Goal: Navigation & Orientation: Find specific page/section

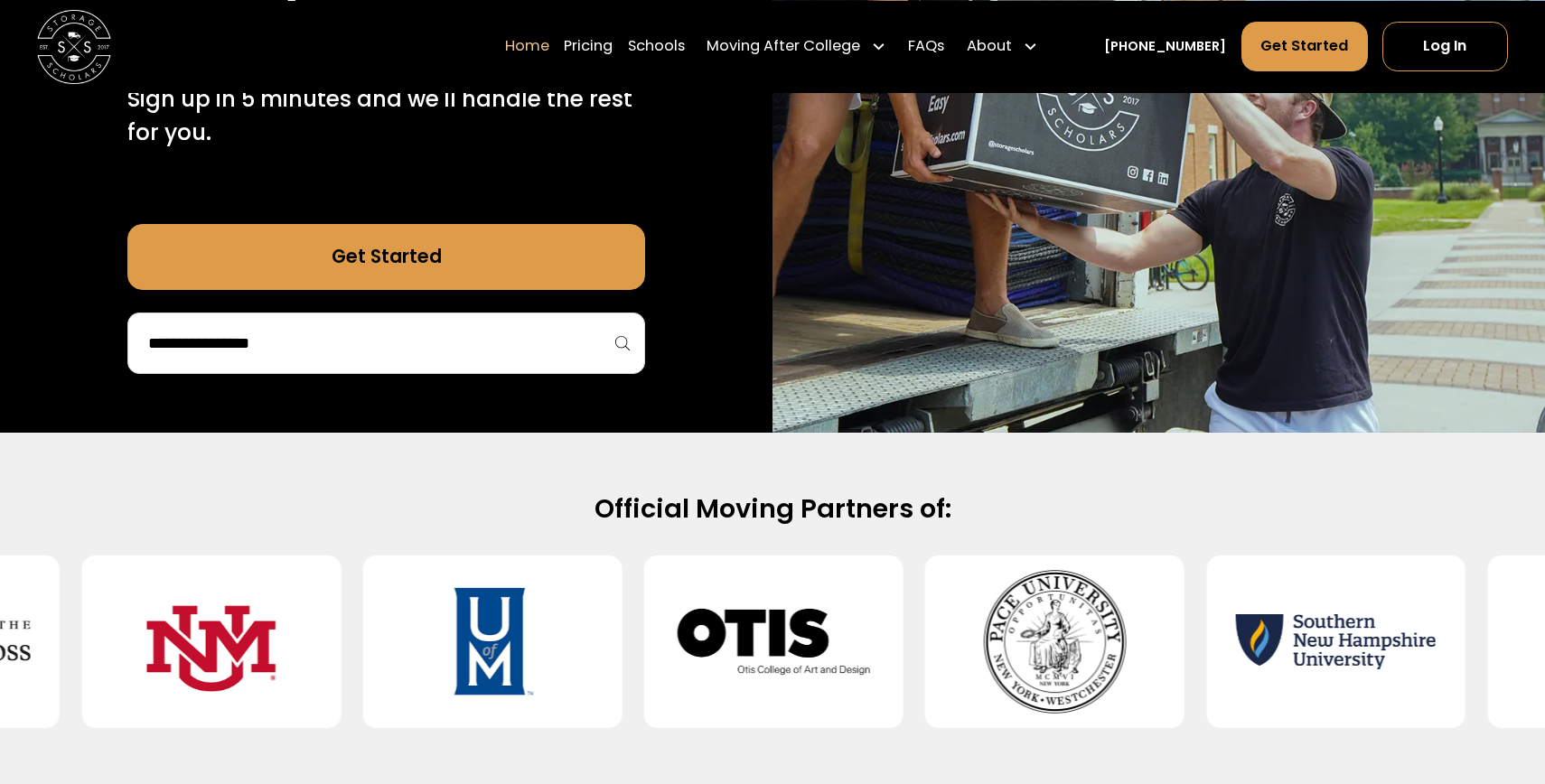
scroll to position [392, 0]
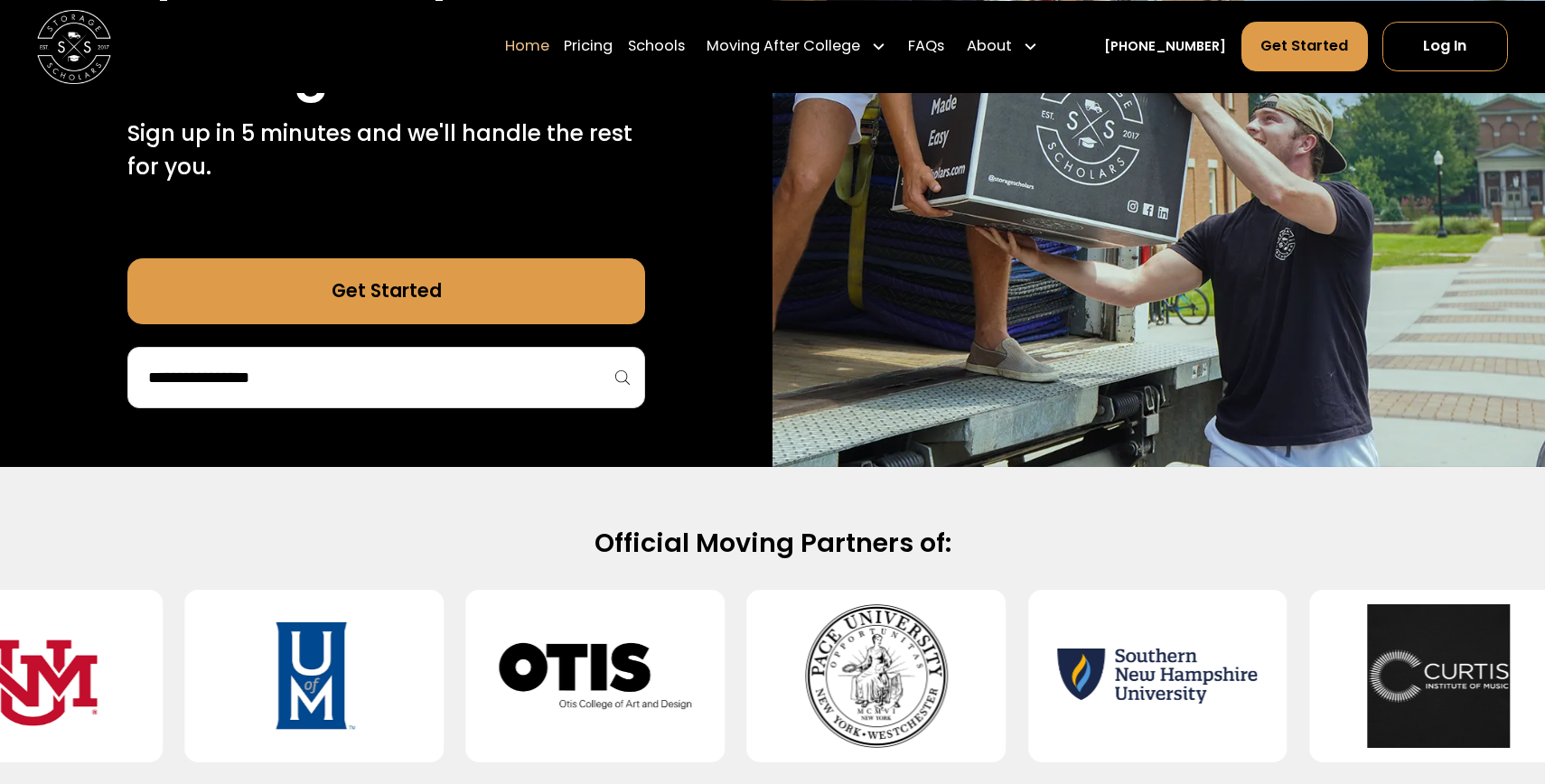
click at [607, 263] on link "Get Started" at bounding box center [386, 291] width 518 height 67
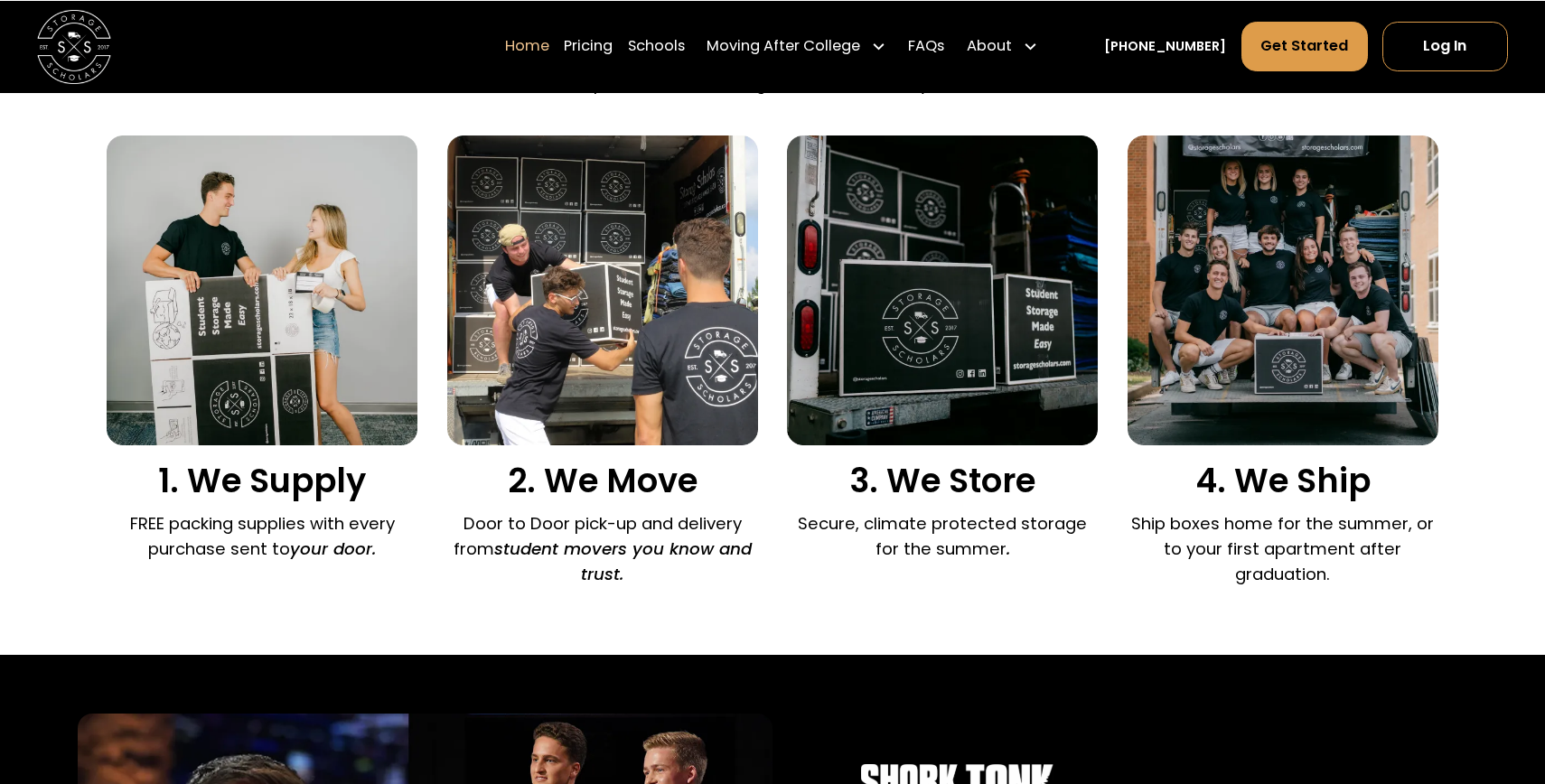
scroll to position [1237, 0]
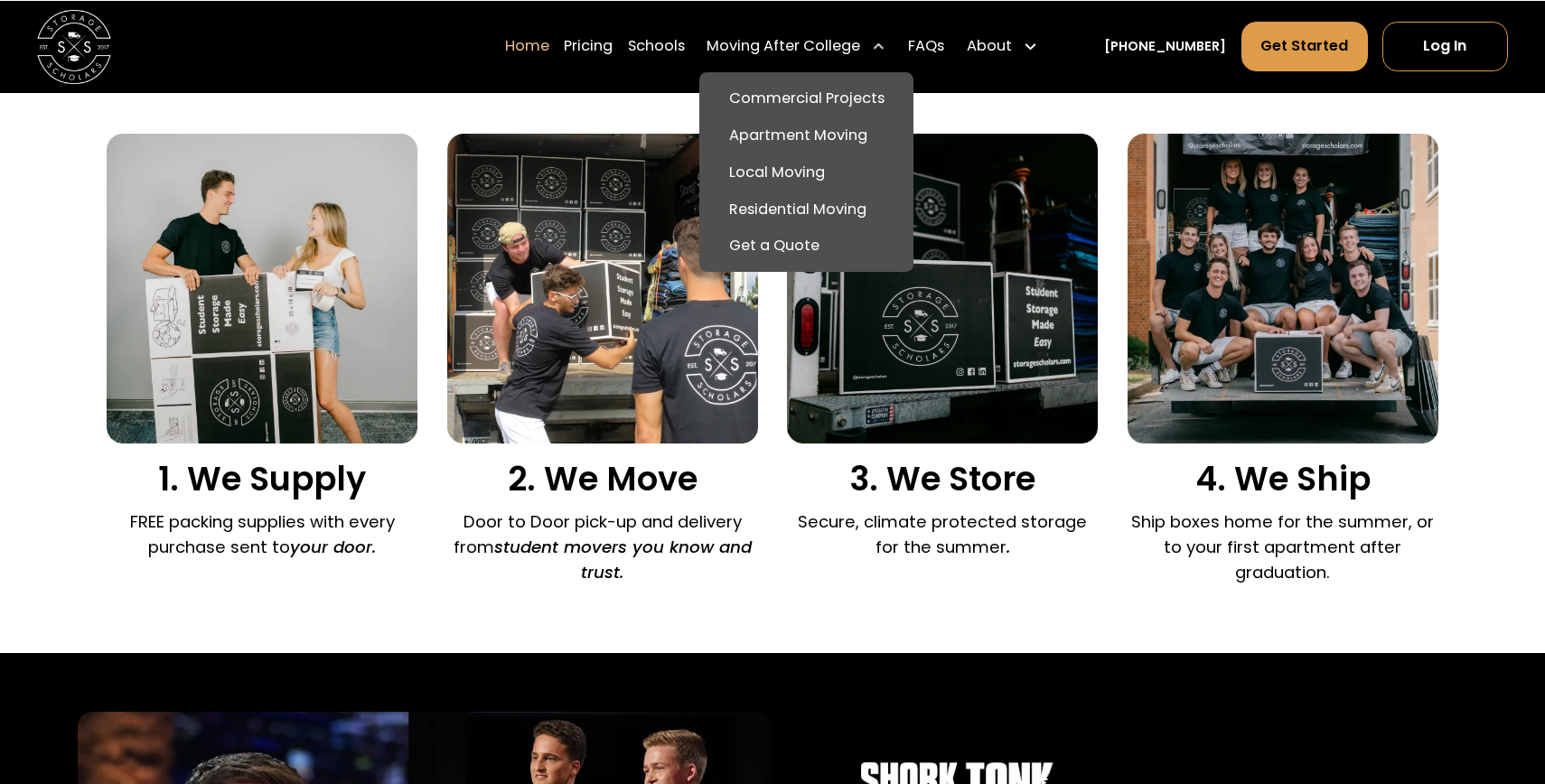
click at [859, 48] on div "Moving After College" at bounding box center [783, 46] width 154 height 22
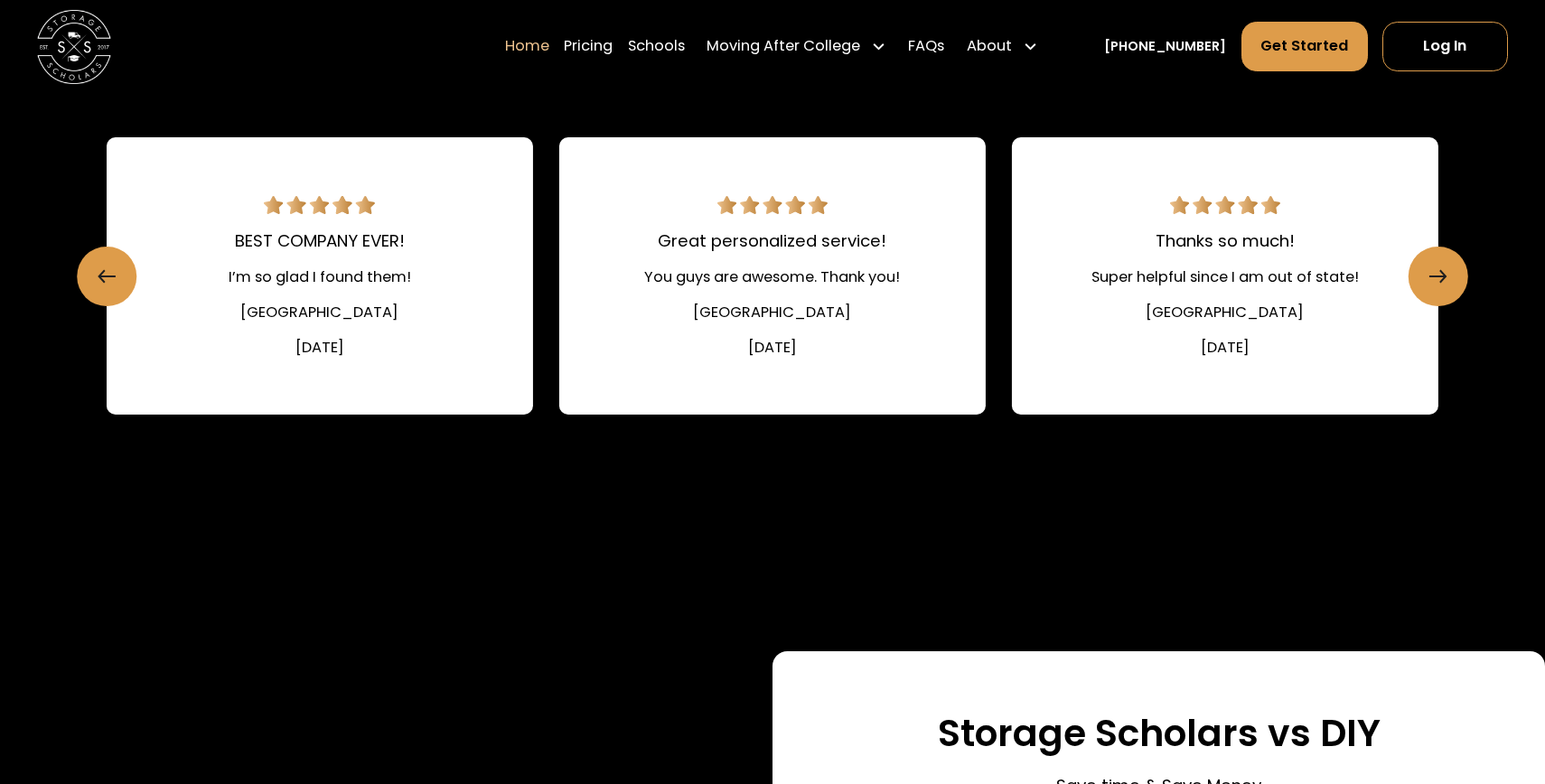
scroll to position [2734, 0]
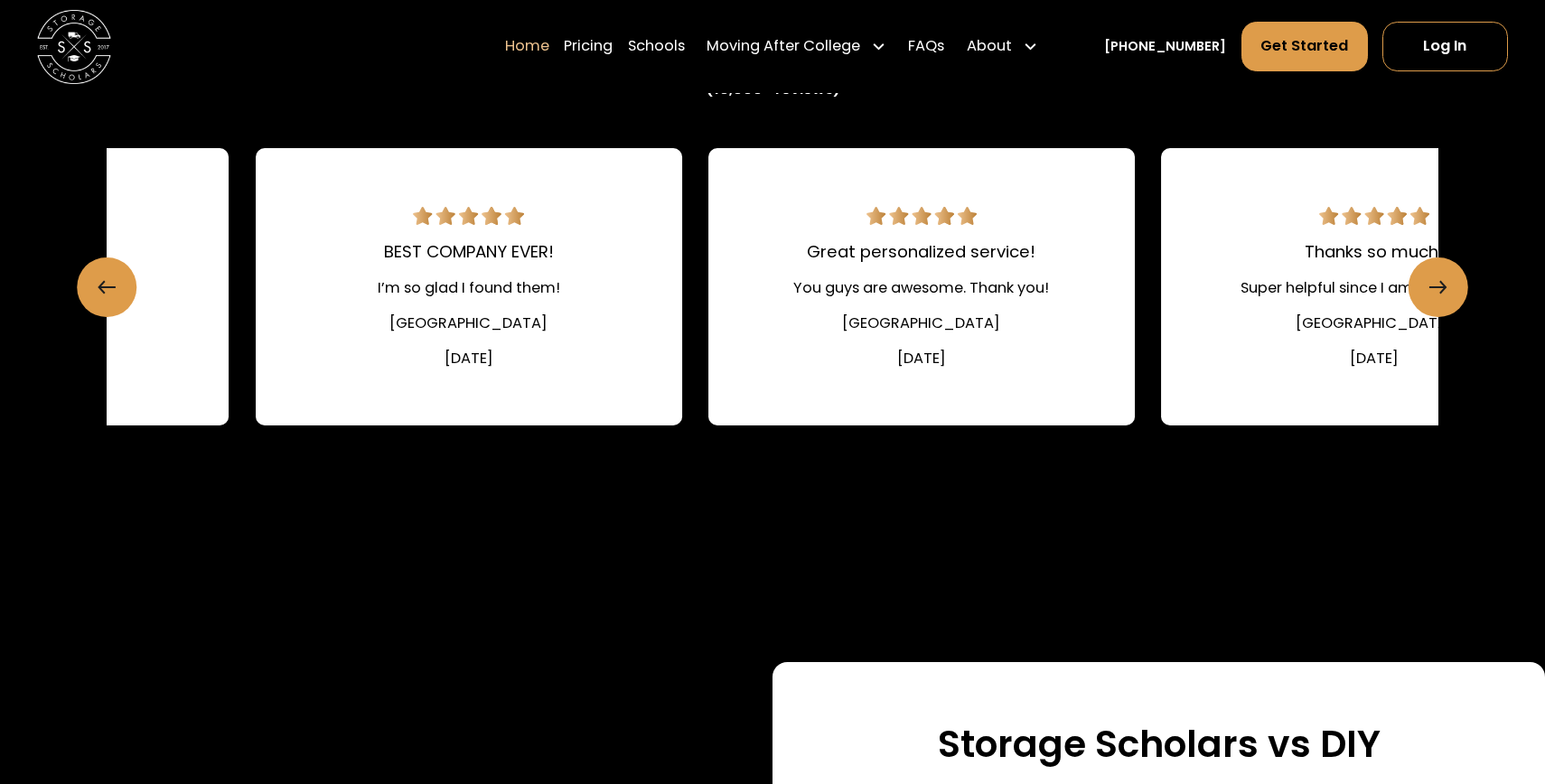
click at [852, 574] on div "(10,000+ reviews) Easy and efficient!! Made summer packing and storage a breeze…" at bounding box center [772, 265] width 1332 height 677
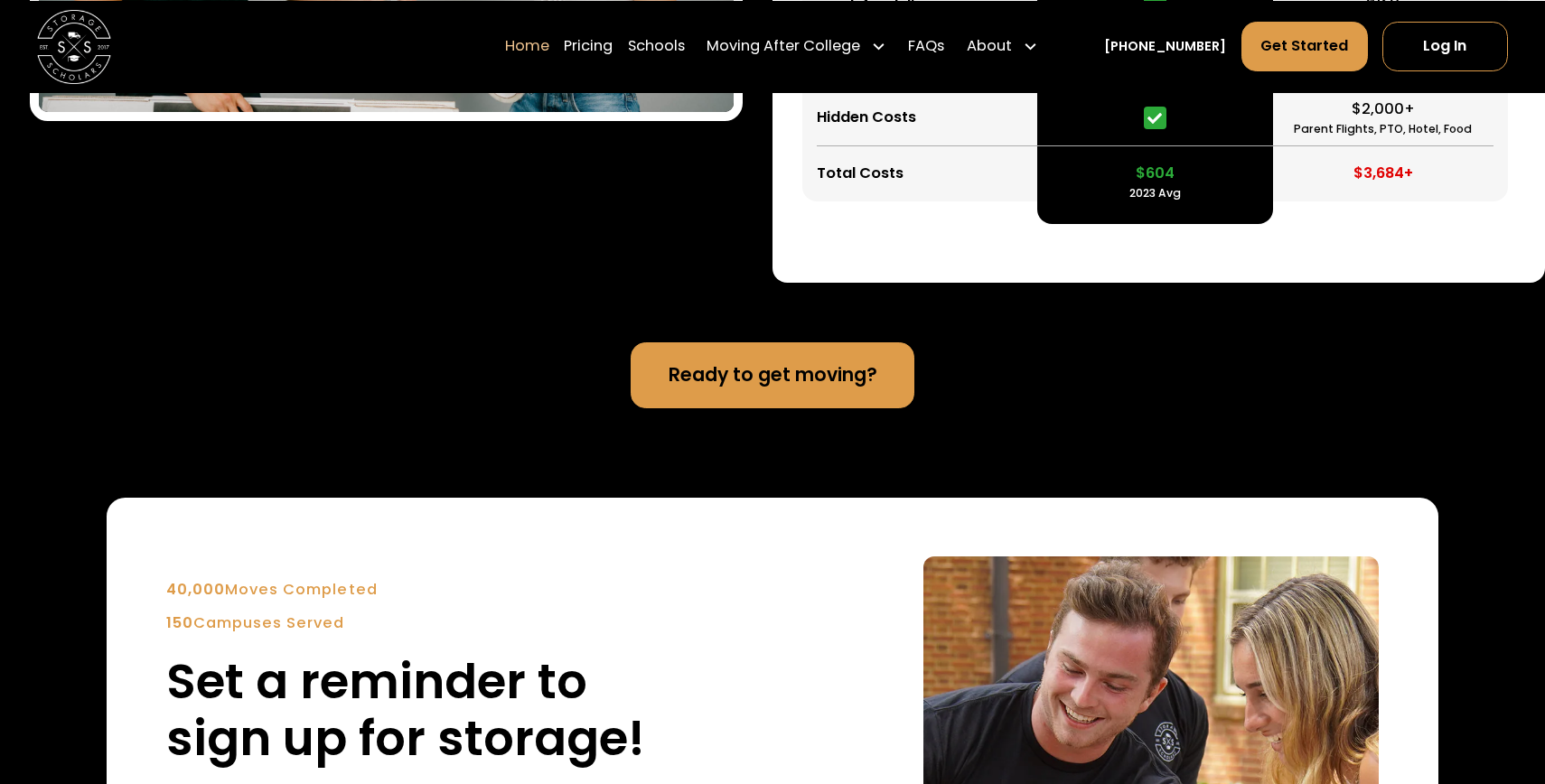
scroll to position [4420, 0]
